Goal: Task Accomplishment & Management: Manage account settings

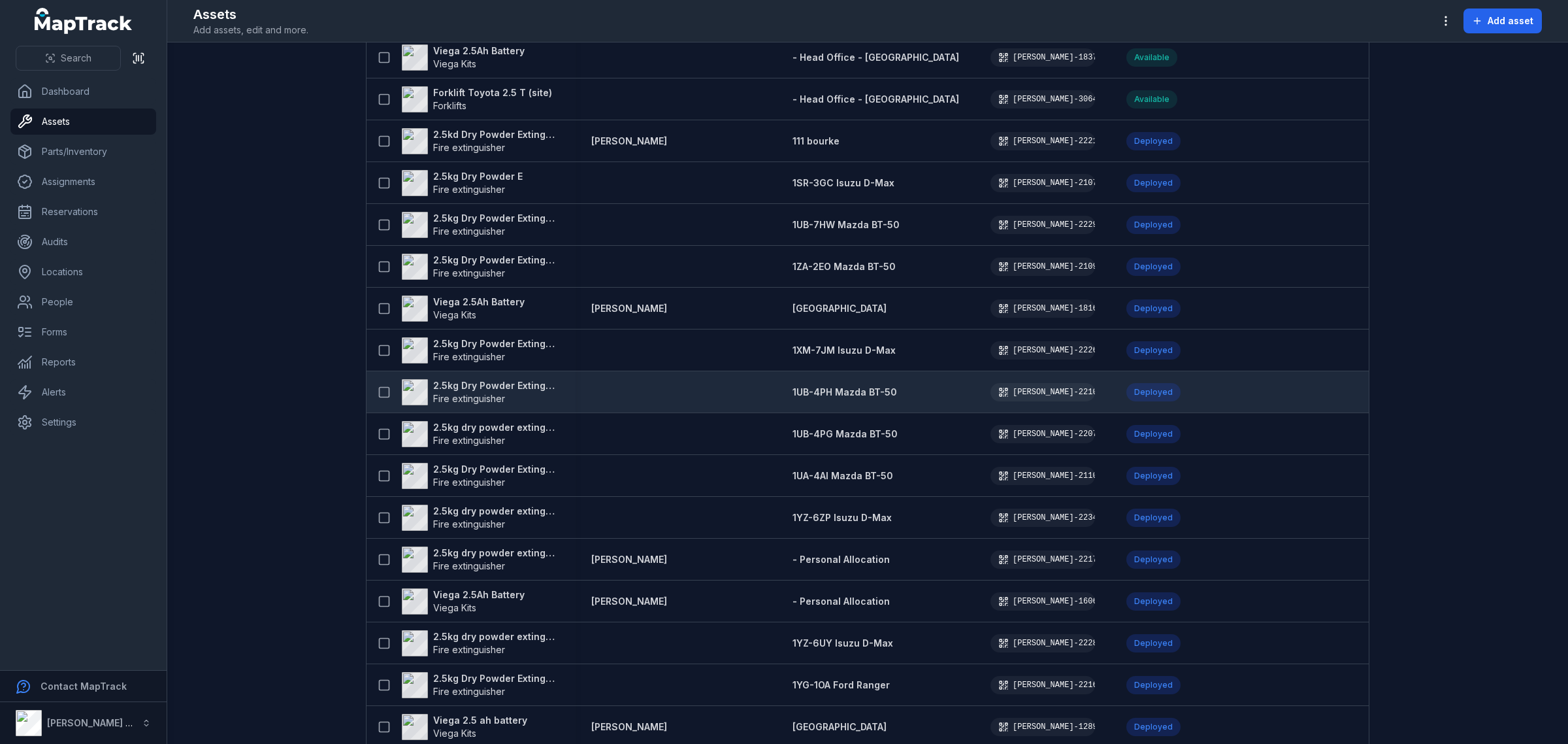
scroll to position [599, 0]
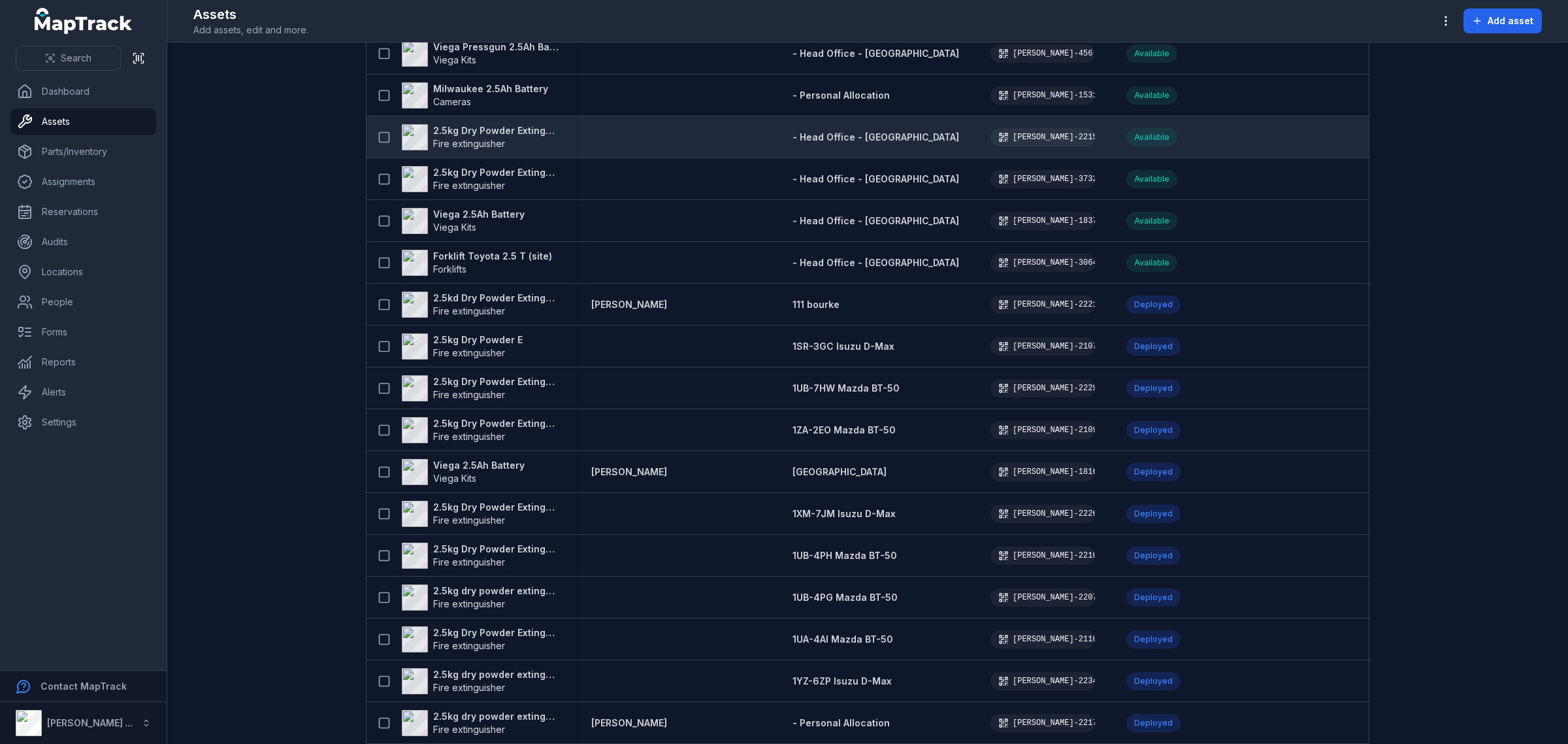
click at [500, 127] on strong "2.5kg Dry Powder Extinguisher" at bounding box center [496, 131] width 126 height 13
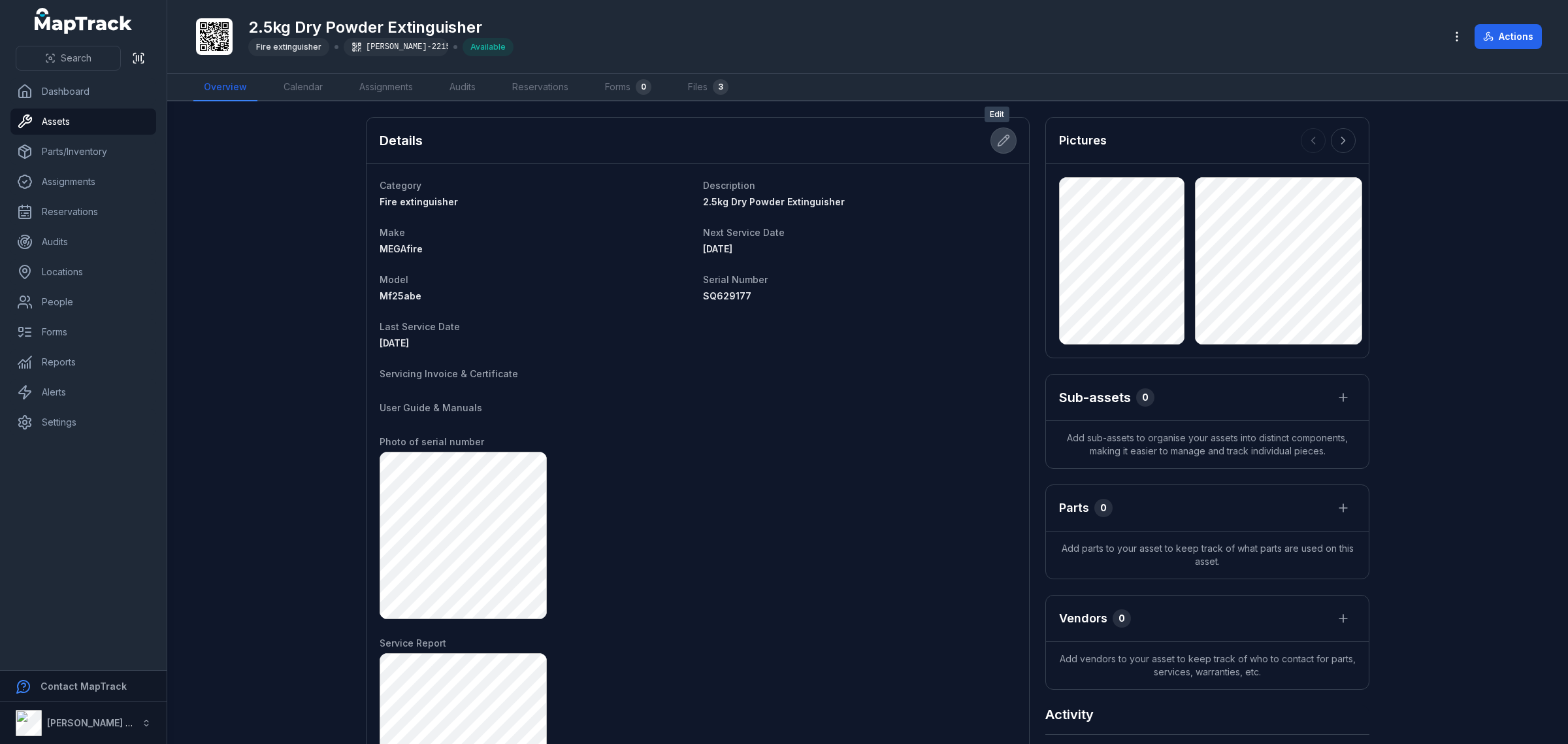
click at [1000, 141] on icon at bounding box center [1004, 141] width 13 height 13
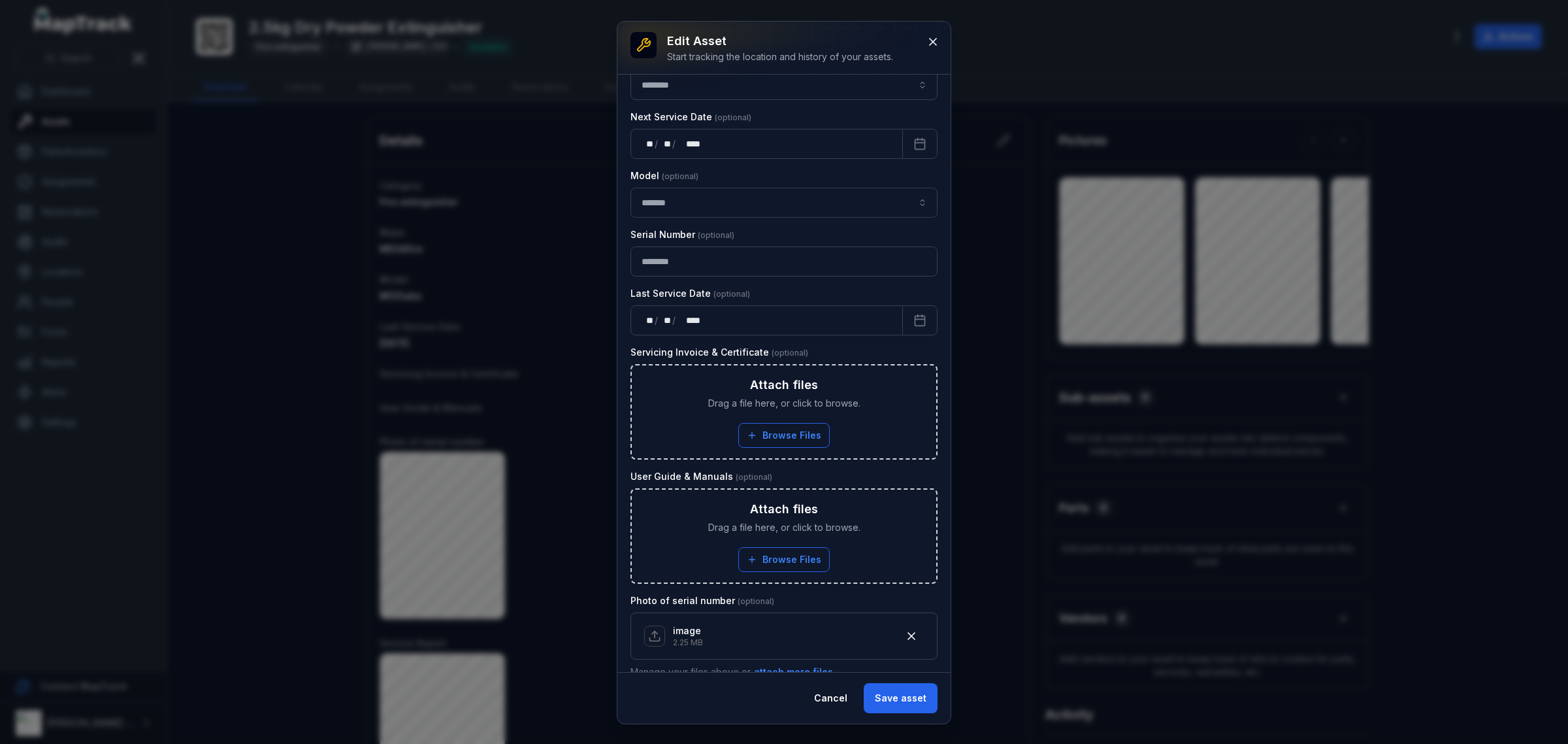
scroll to position [37, 0]
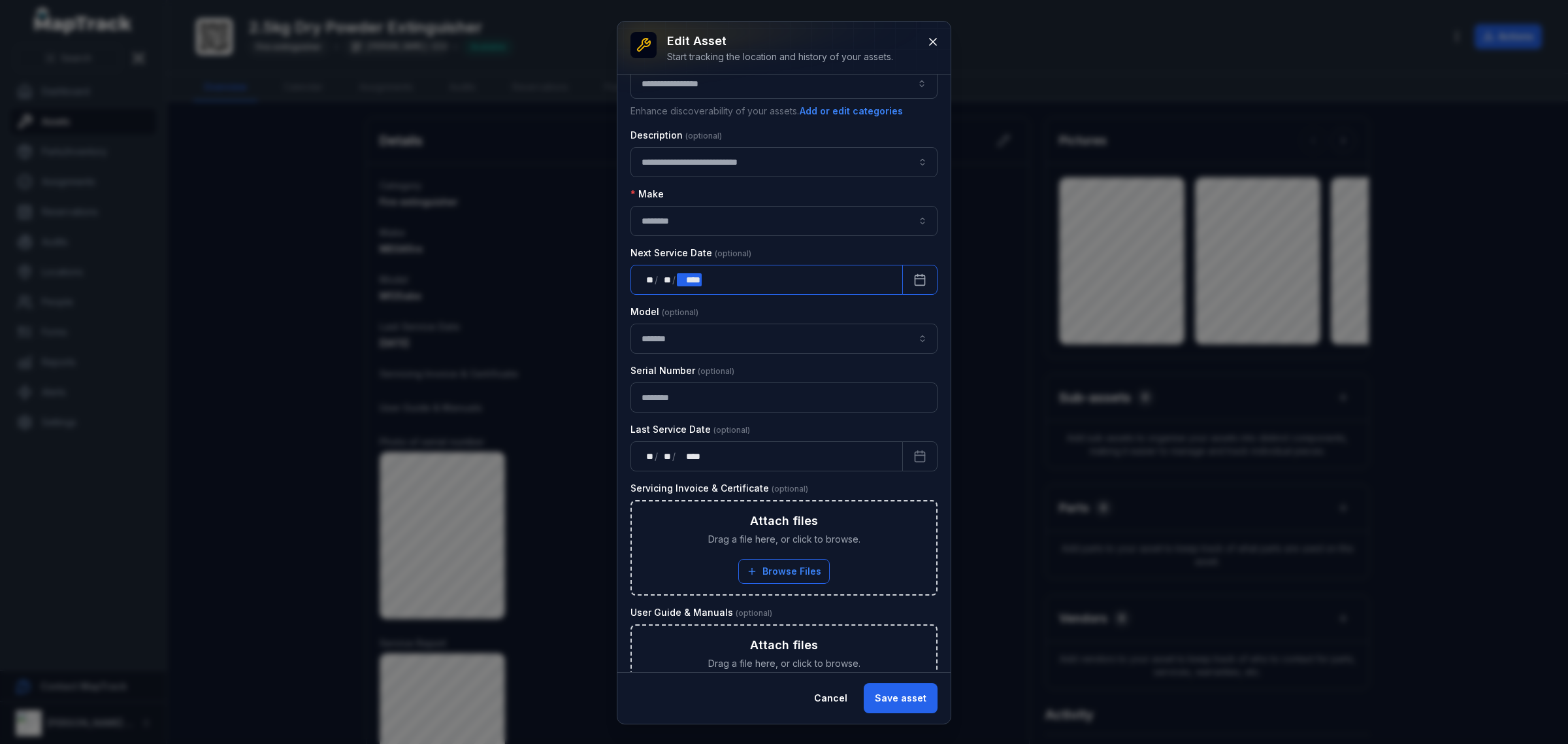
click at [765, 273] on div "** ** / ** ** / **** ****" at bounding box center [767, 279] width 273 height 30
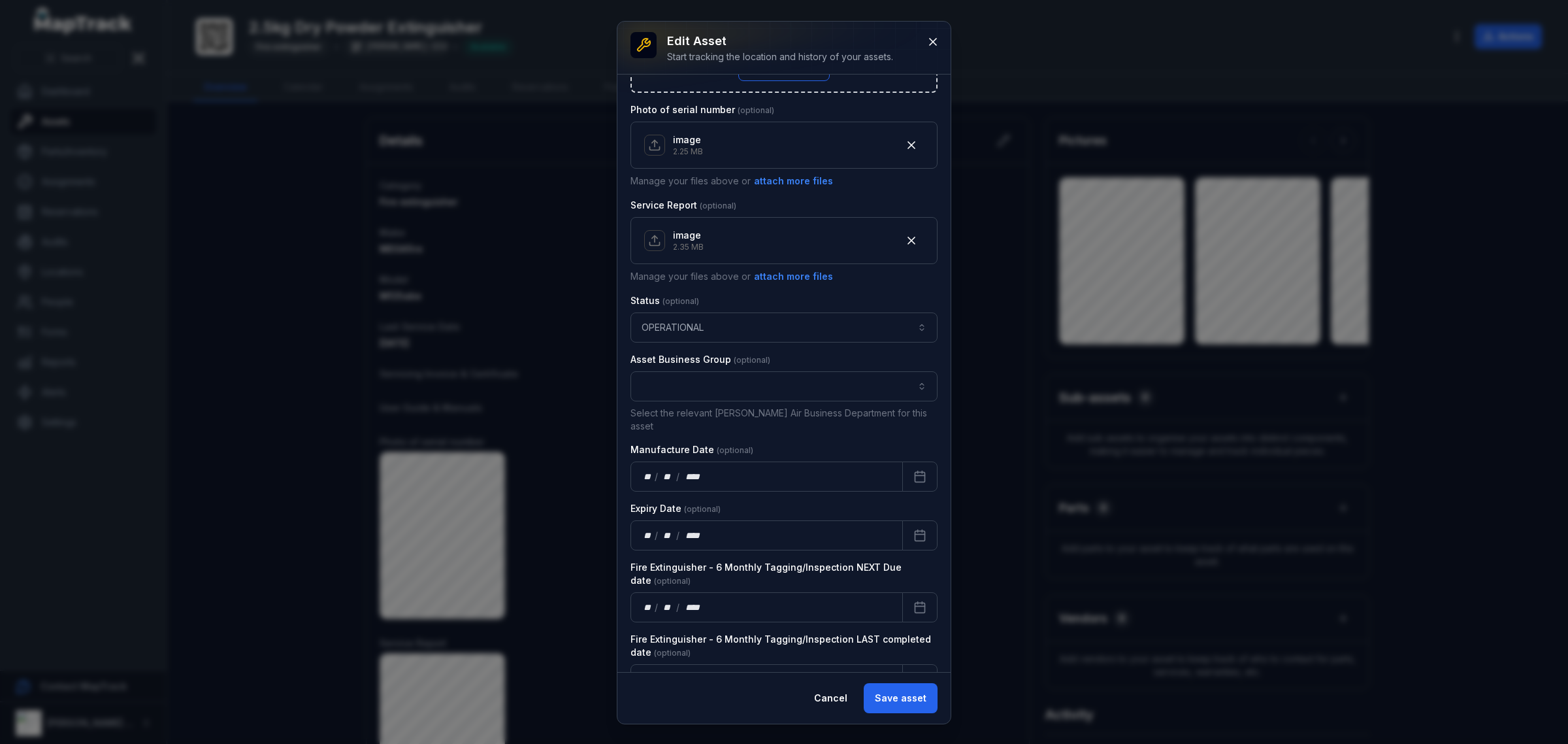
scroll to position [691, 0]
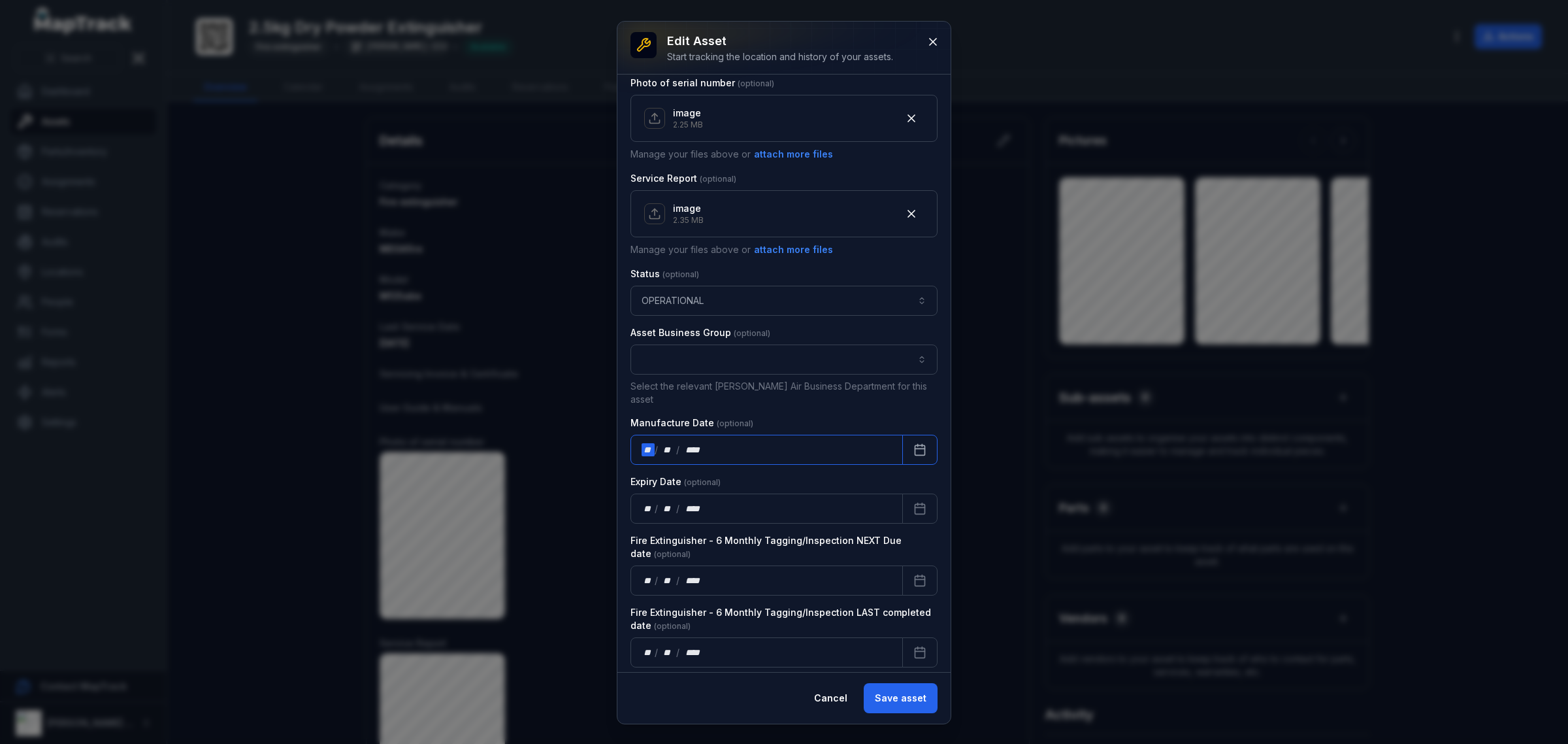
click at [711, 435] on div "** / ** / ****" at bounding box center [767, 450] width 273 height 30
click at [914, 443] on icon "Calendar" at bounding box center [920, 450] width 13 height 13
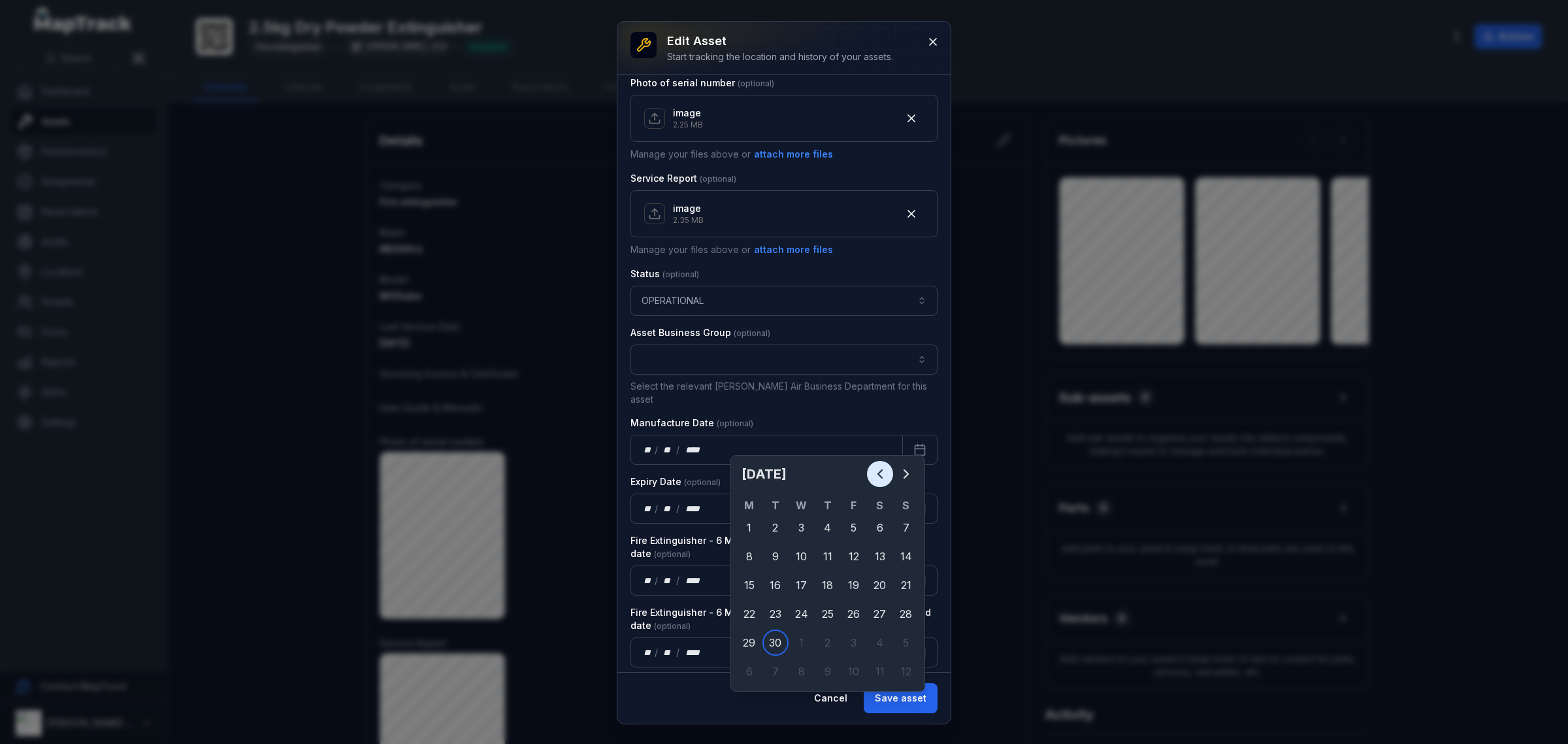
click at [877, 470] on icon "Previous" at bounding box center [880, 474] width 16 height 16
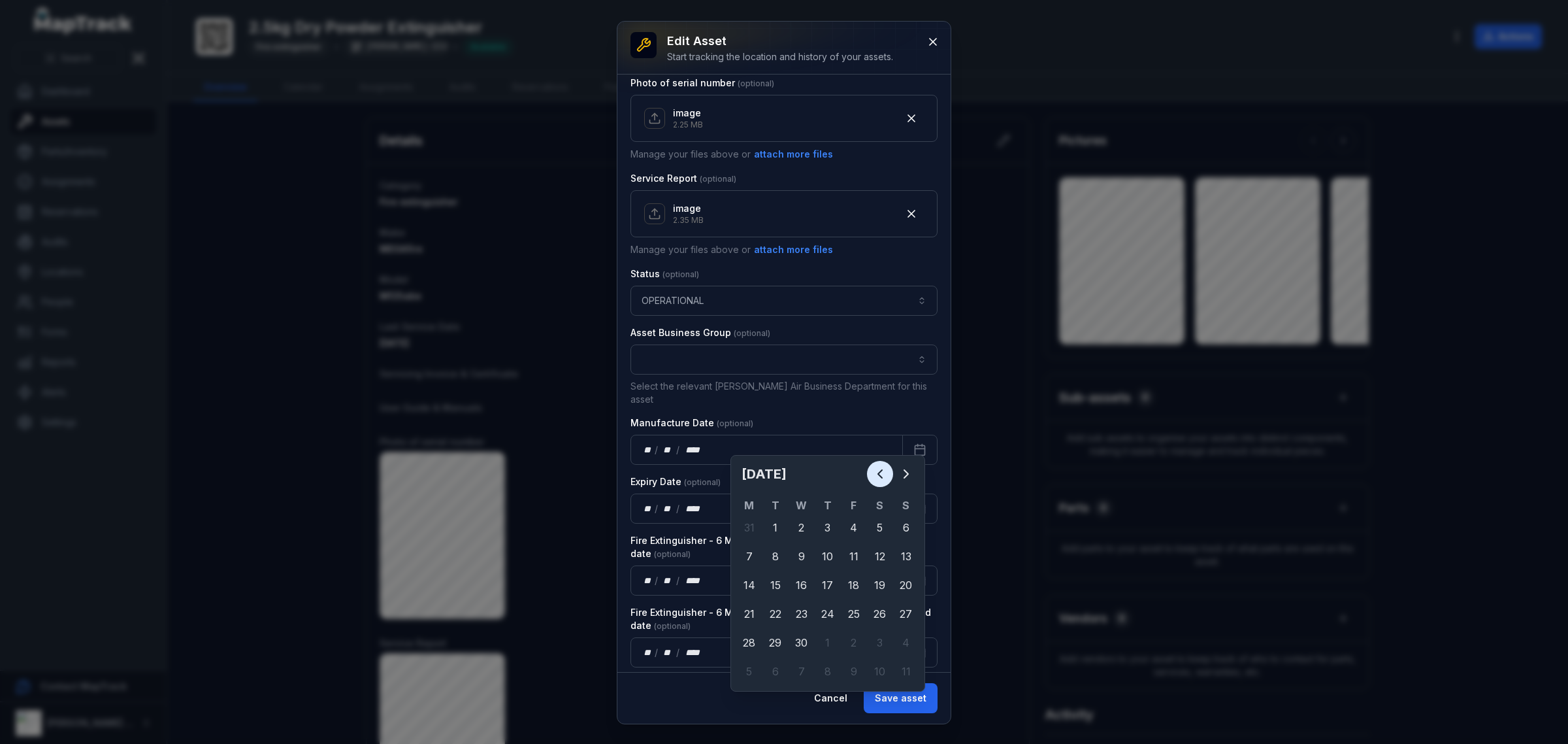
click at [874, 471] on icon "Previous" at bounding box center [880, 474] width 16 height 16
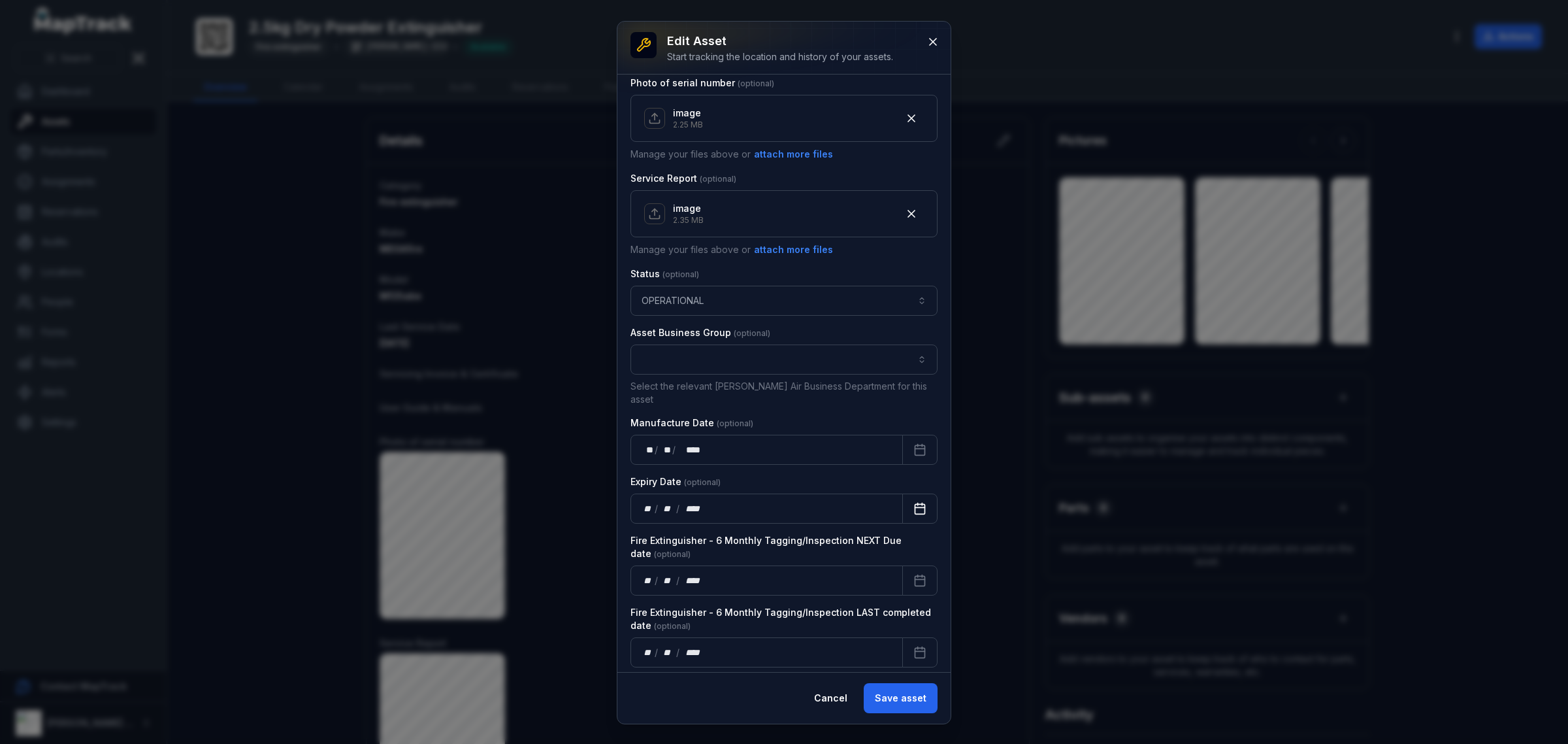
click at [914, 502] on icon "Calendar" at bounding box center [920, 508] width 13 height 13
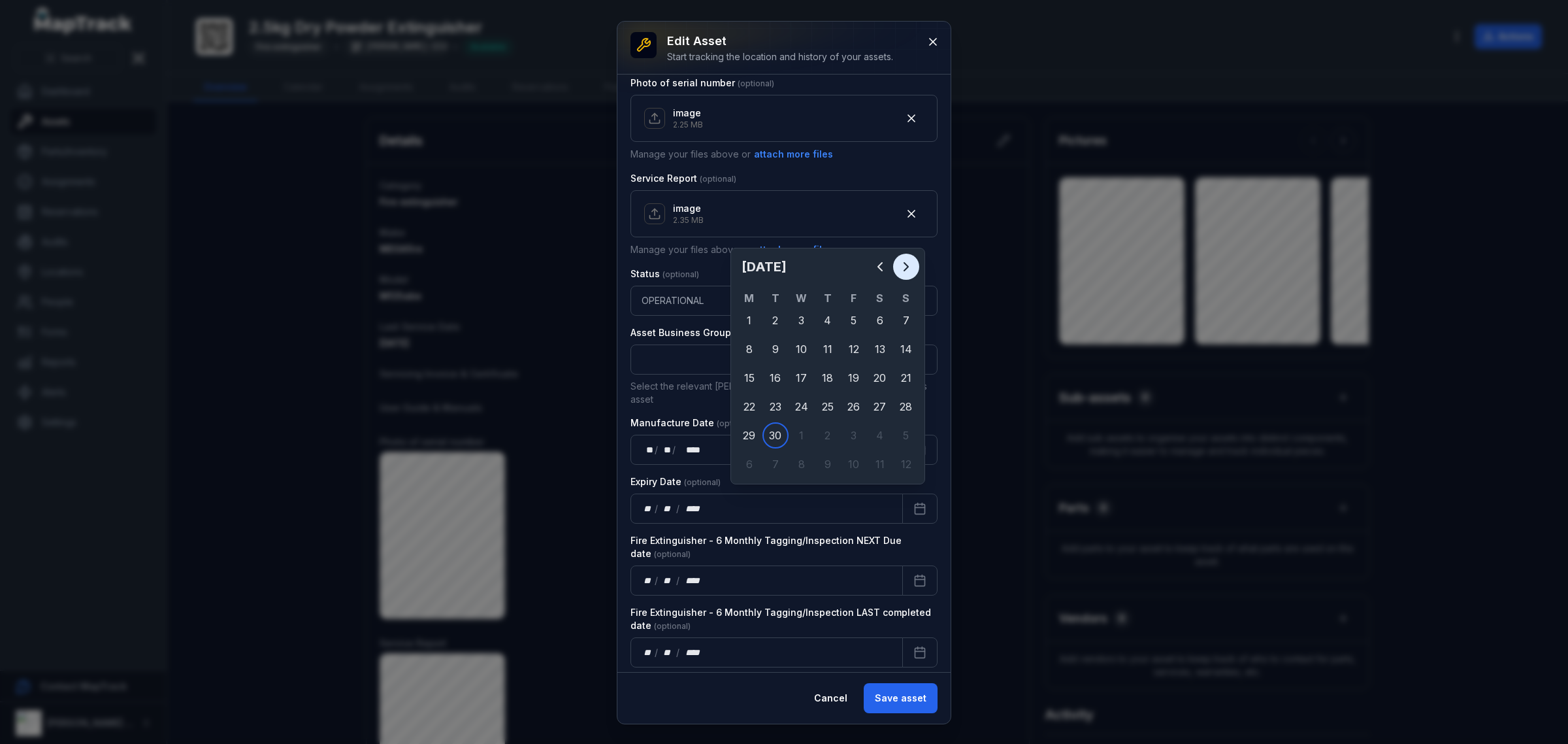
click at [899, 264] on icon "Next" at bounding box center [906, 266] width 16 height 16
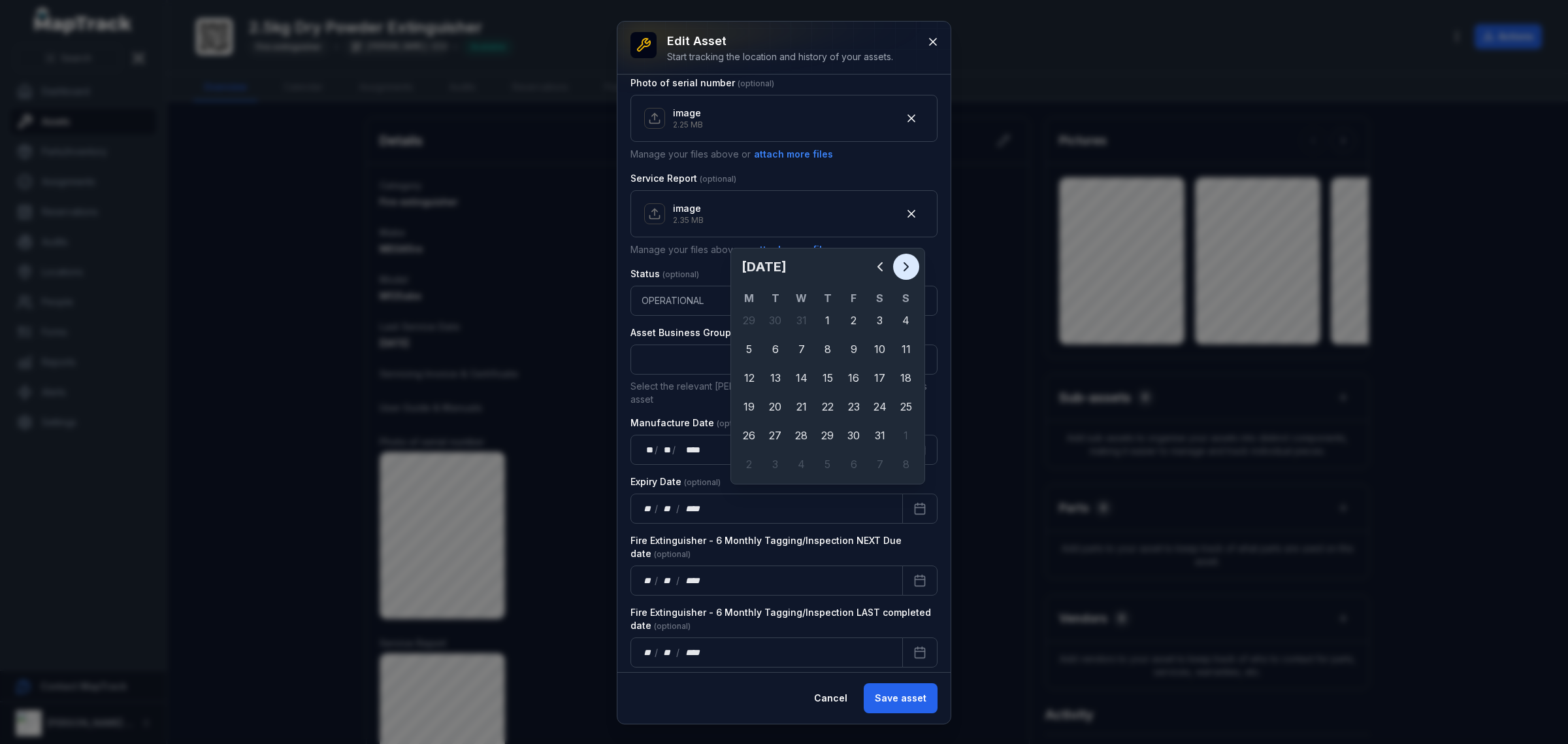
click at [899, 264] on icon "Next" at bounding box center [906, 266] width 16 height 16
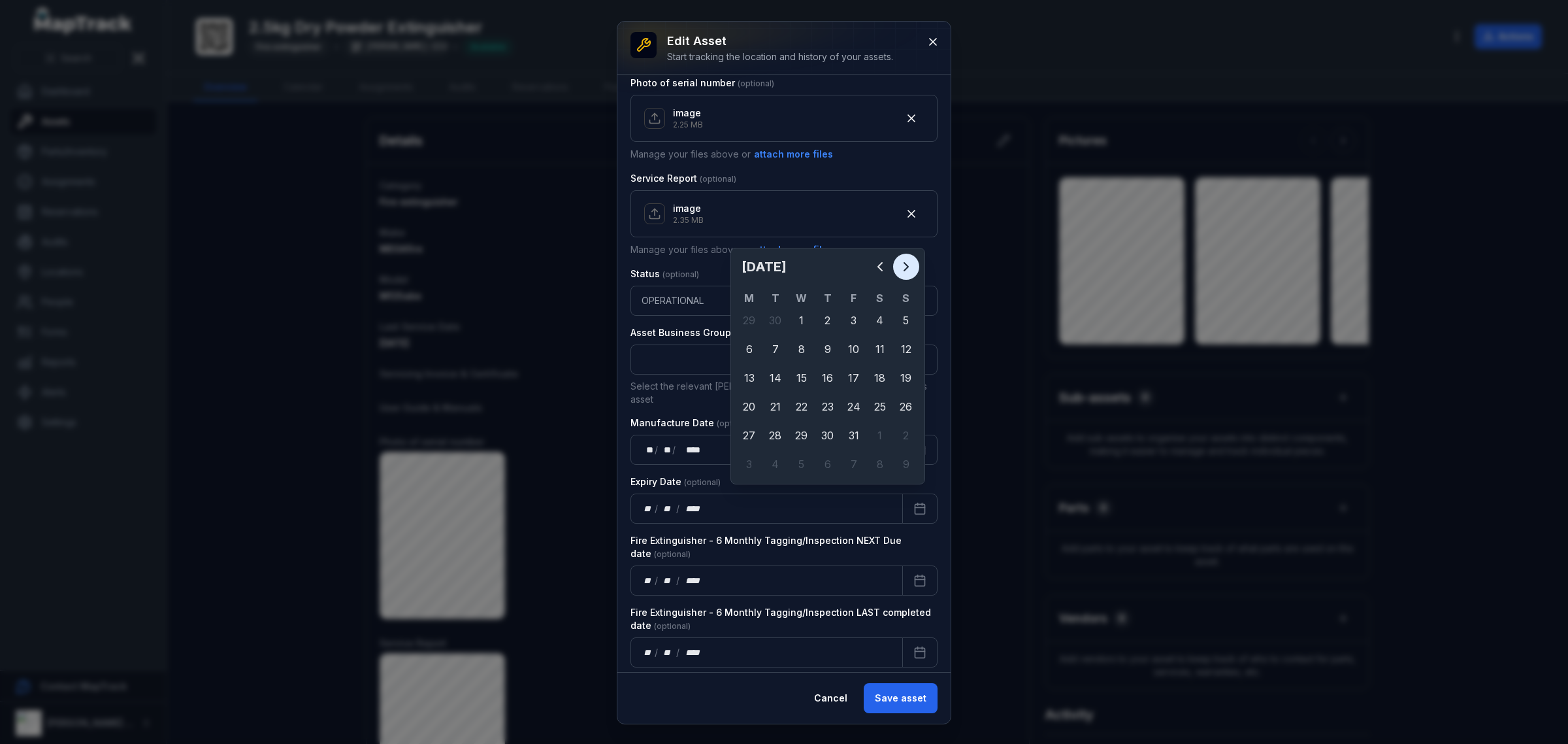
click at [899, 264] on icon "Next" at bounding box center [906, 266] width 16 height 16
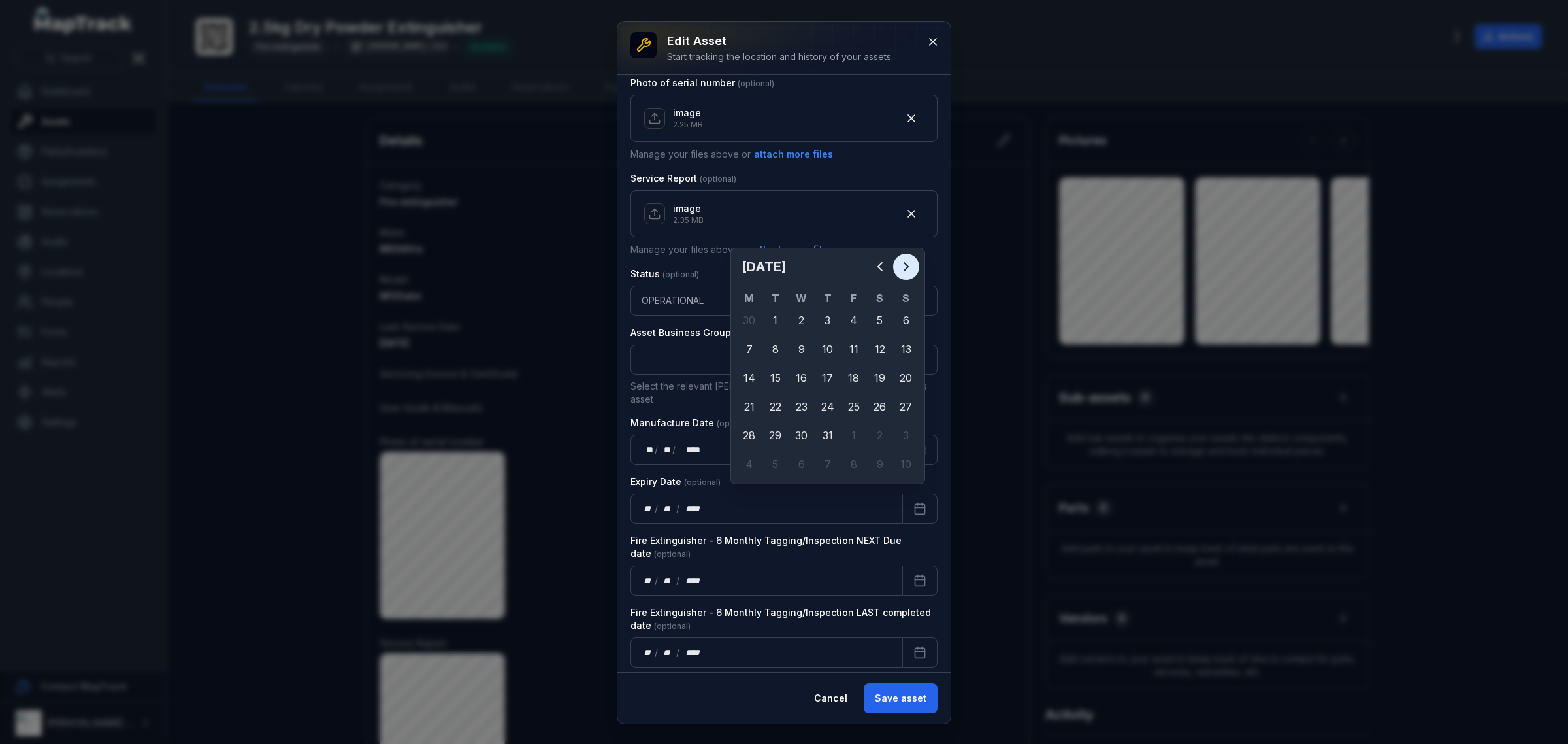
click at [899, 264] on icon "Next" at bounding box center [906, 266] width 16 height 16
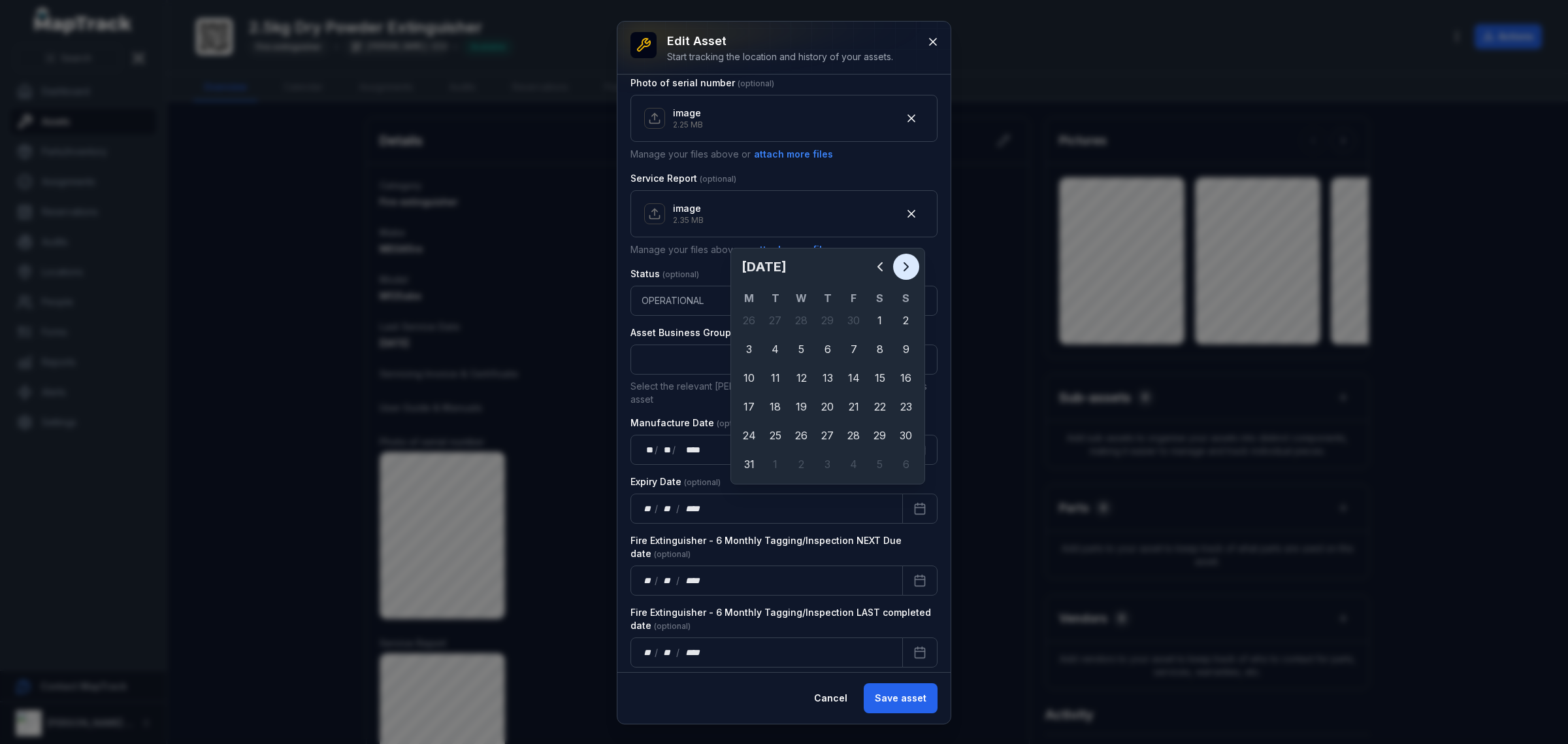
click at [899, 264] on icon "Next" at bounding box center [906, 266] width 16 height 16
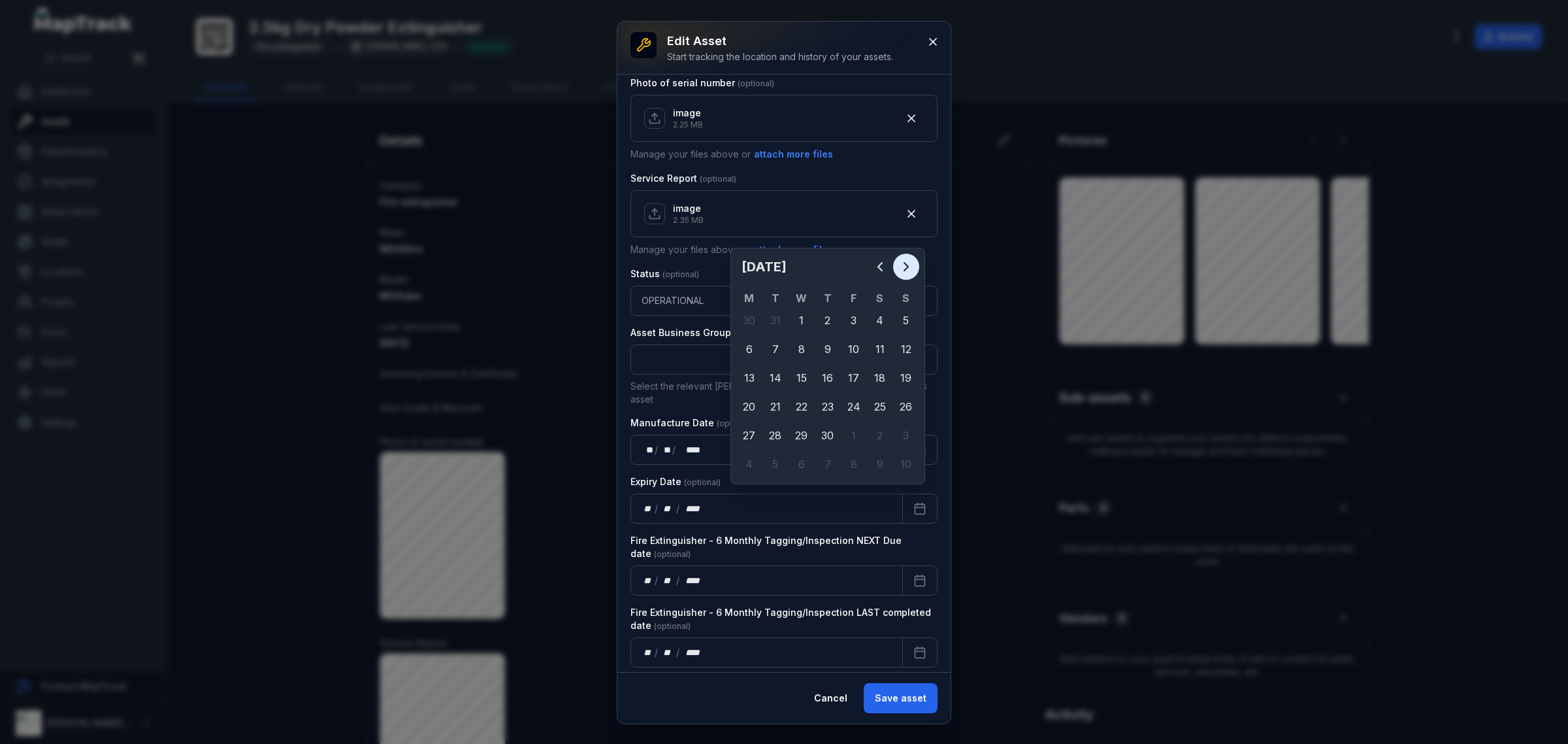
click at [899, 264] on icon "Next" at bounding box center [906, 266] width 16 height 16
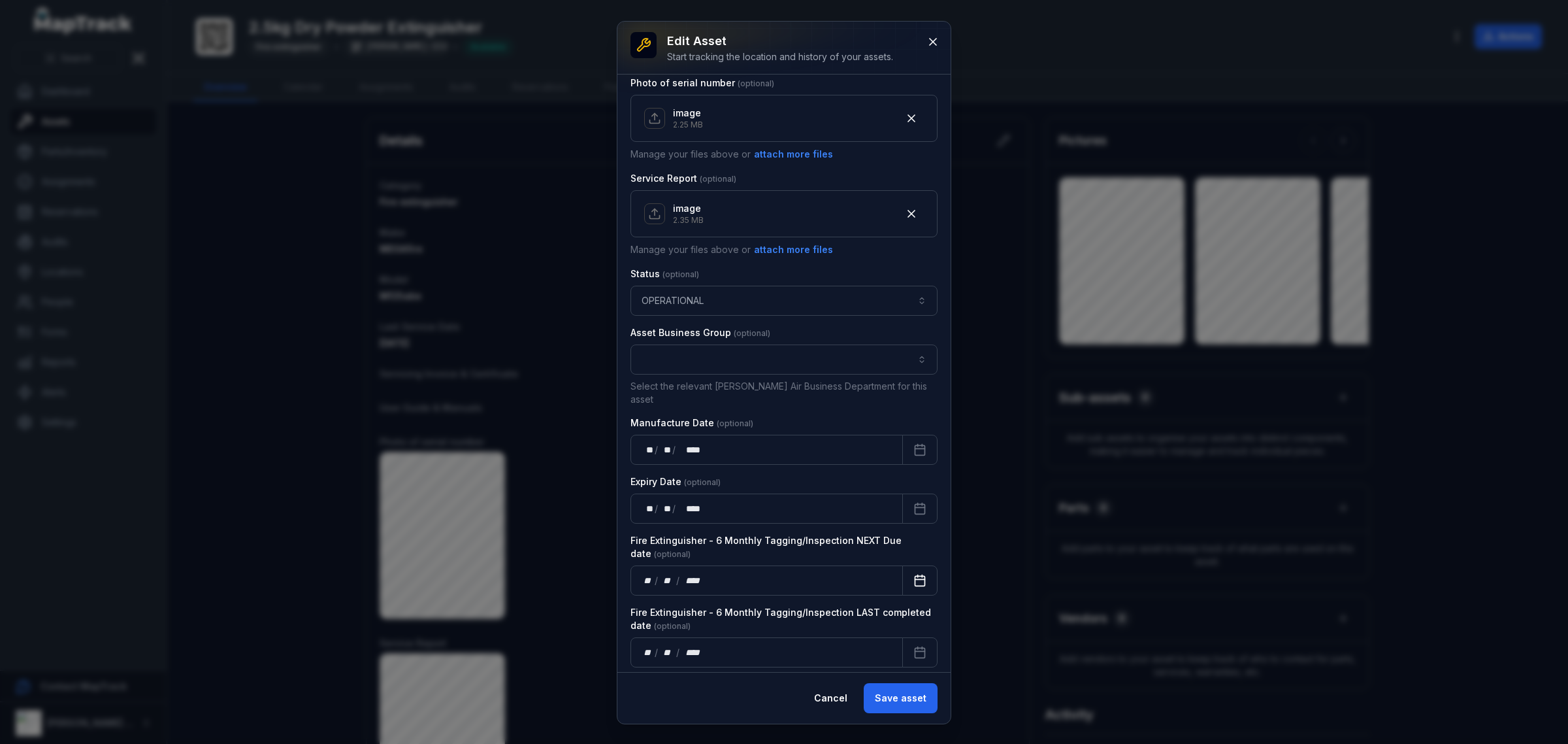
click at [904, 565] on button "Calendar" at bounding box center [919, 580] width 36 height 30
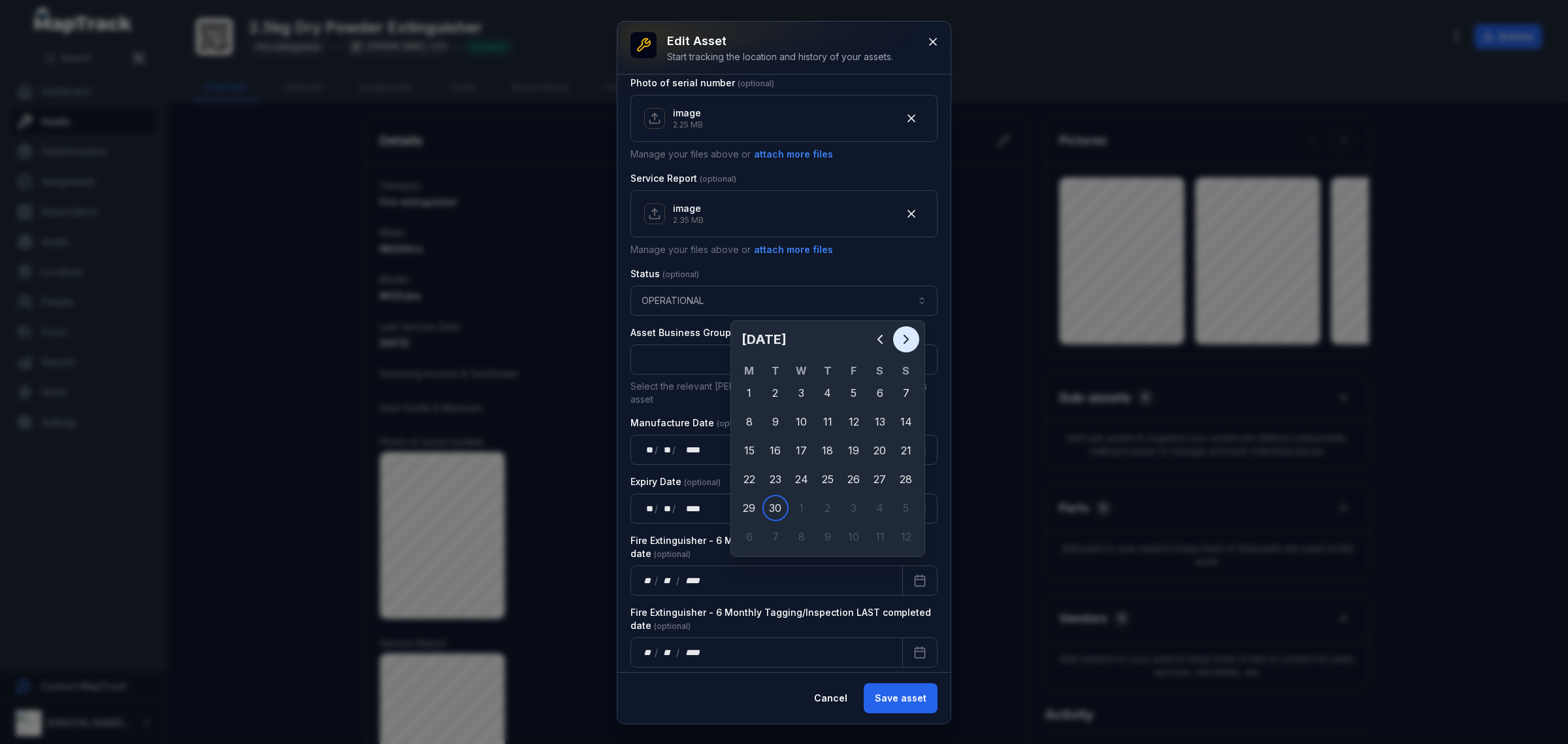
click at [899, 327] on button "Next" at bounding box center [906, 340] width 26 height 26
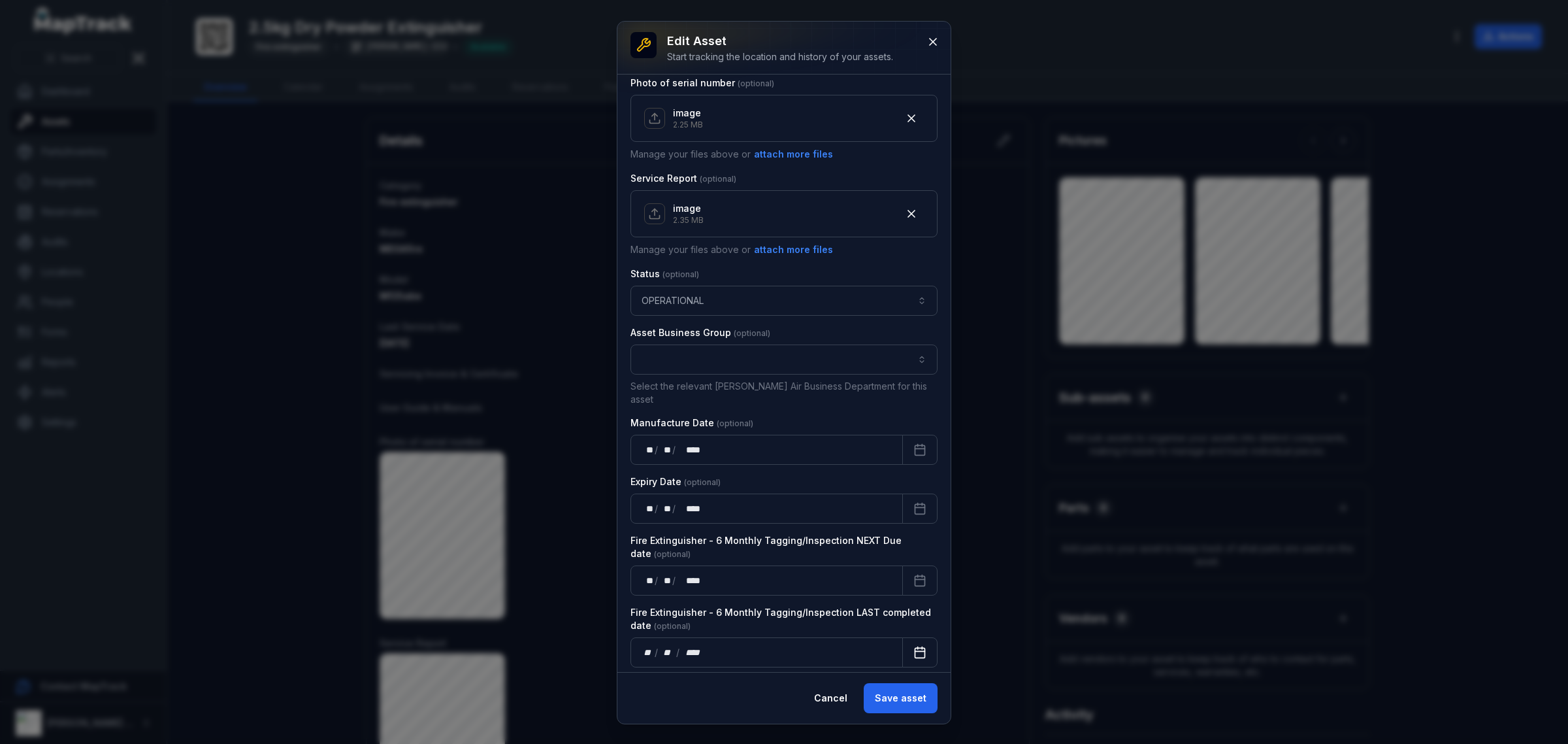
click at [902, 641] on button "Calendar" at bounding box center [919, 652] width 36 height 30
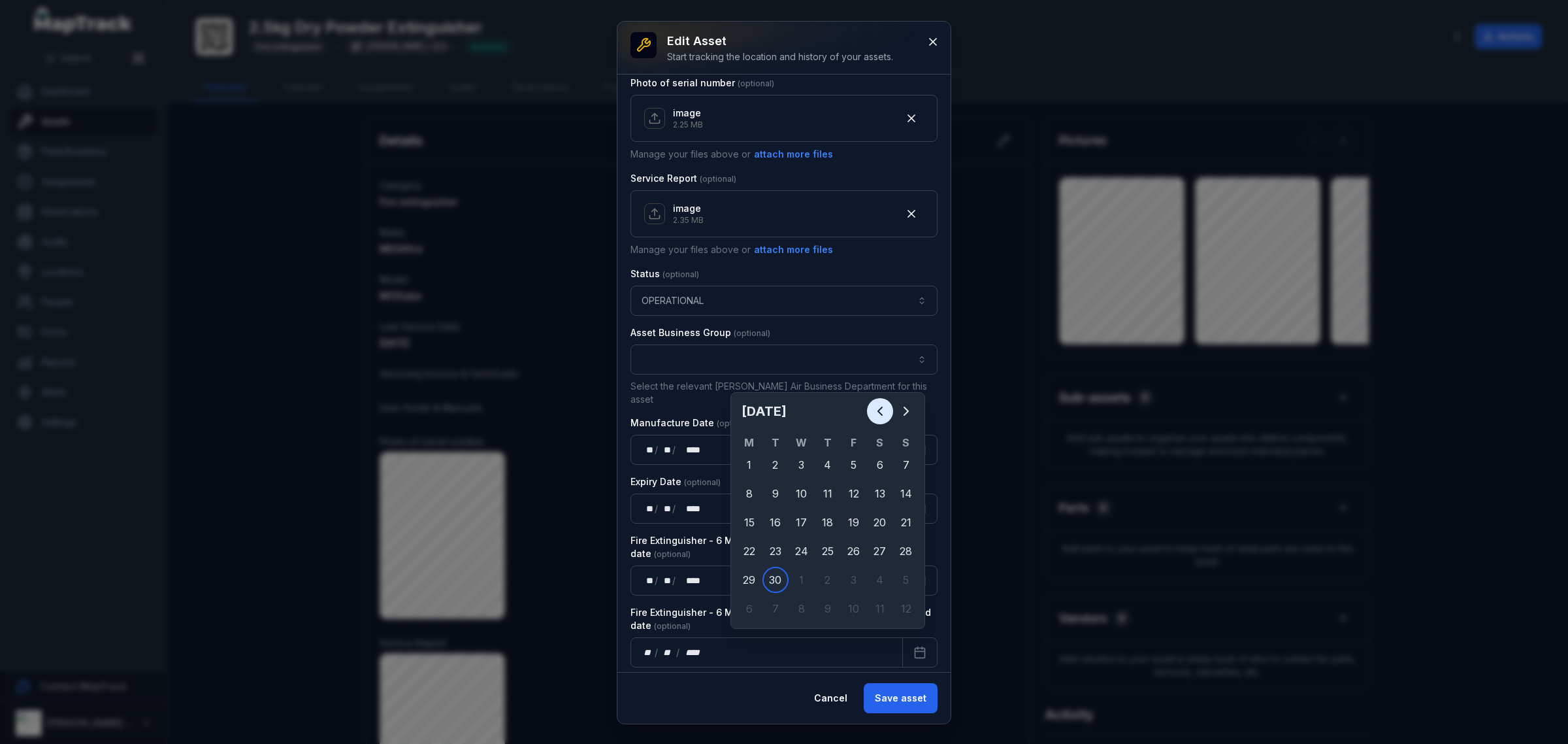
click at [877, 410] on icon "Previous" at bounding box center [880, 411] width 16 height 16
click at [876, 413] on icon "Previous" at bounding box center [880, 411] width 16 height 16
click at [876, 414] on icon "Previous" at bounding box center [880, 411] width 16 height 16
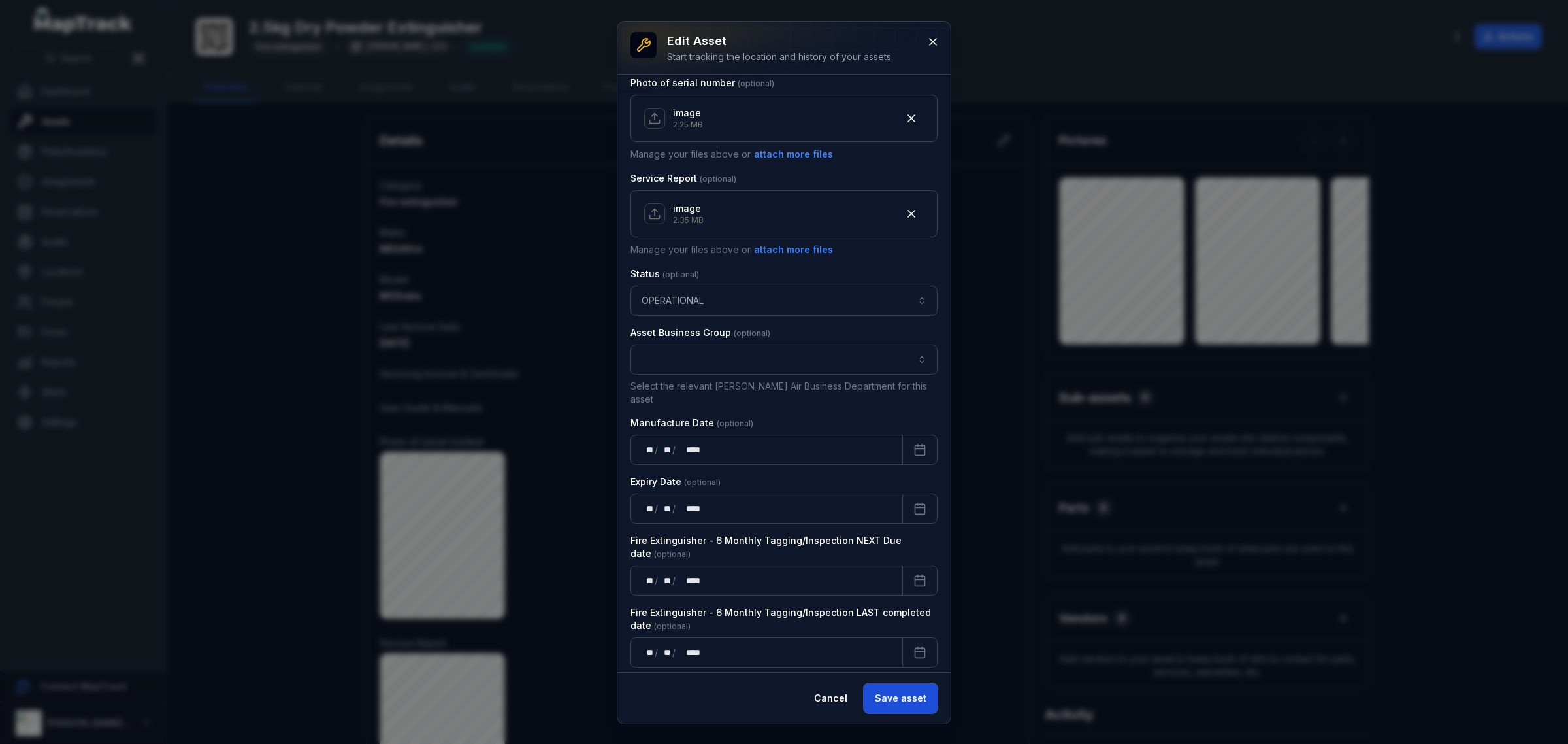
click at [906, 711] on button "Save asset" at bounding box center [900, 699] width 74 height 30
